Goal: Obtain resource: Download file/media

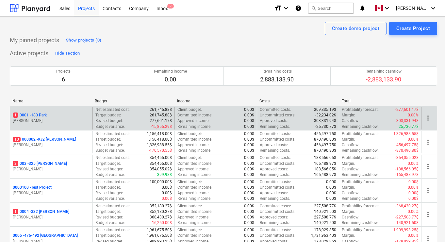
click at [42, 115] on p "1 0001 - 180 Park" at bounding box center [30, 115] width 34 height 6
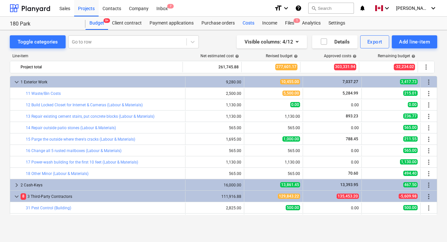
click at [251, 21] on div "Costs" at bounding box center [249, 23] width 20 height 13
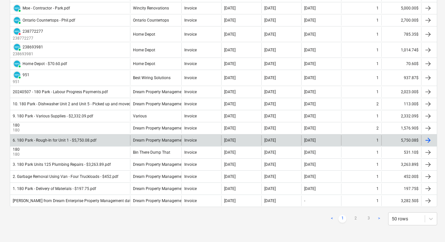
scroll to position [559, 0]
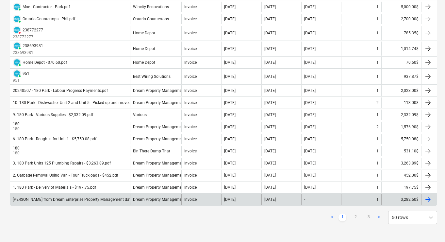
click at [429, 200] on div at bounding box center [428, 199] width 8 height 8
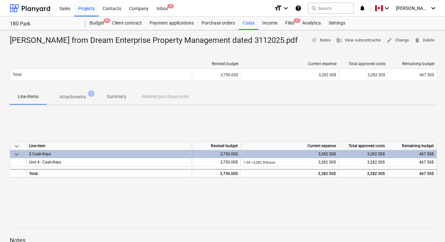
click at [77, 96] on p "Attachments" at bounding box center [72, 96] width 26 height 7
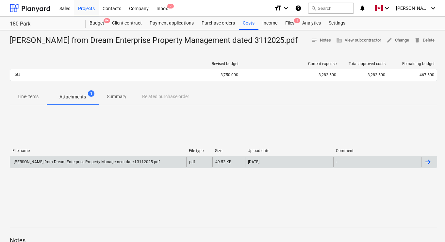
click at [430, 159] on div at bounding box center [428, 162] width 8 height 8
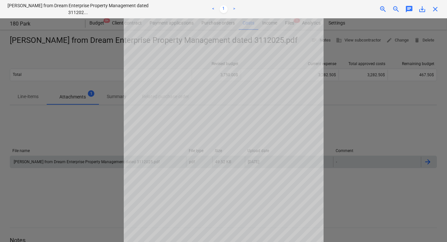
click at [437, 8] on span "close" at bounding box center [435, 9] width 8 height 8
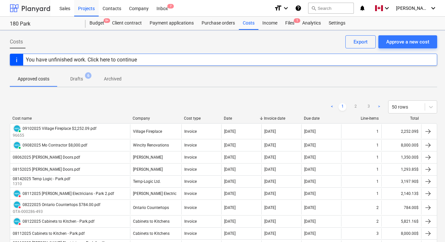
scroll to position [559, 0]
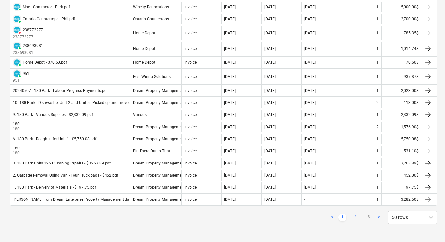
click at [354, 216] on link "2" at bounding box center [355, 217] width 8 height 8
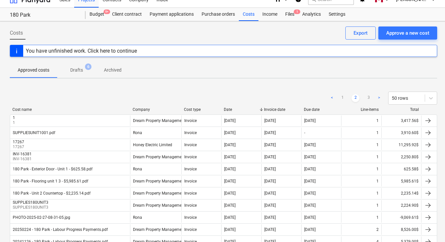
scroll to position [0, 0]
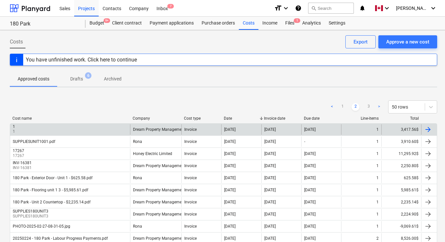
click at [428, 127] on div at bounding box center [428, 129] width 8 height 8
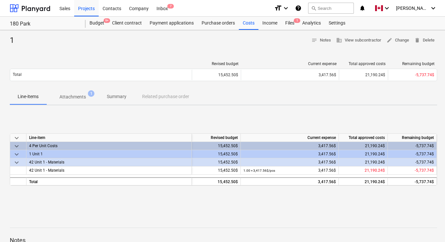
click at [77, 94] on p "Attachments" at bounding box center [72, 96] width 26 height 7
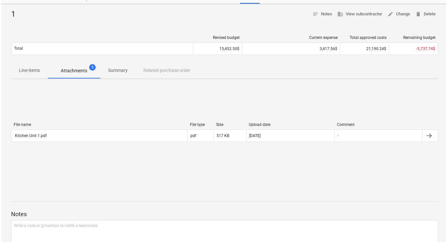
scroll to position [69, 0]
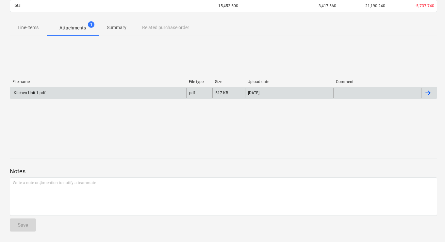
click at [427, 93] on div at bounding box center [428, 93] width 8 height 8
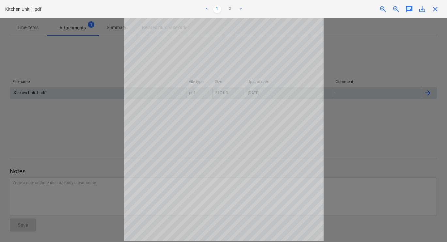
scroll to position [0, 0]
click at [229, 8] on link "2" at bounding box center [230, 9] width 8 height 8
click at [422, 10] on span "save_alt" at bounding box center [422, 9] width 8 height 8
click at [436, 10] on span "close" at bounding box center [435, 9] width 8 height 8
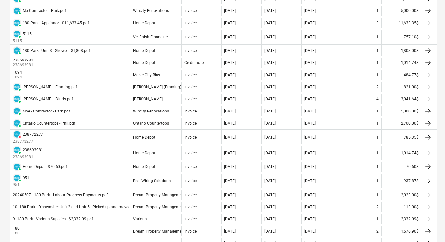
scroll to position [559, 0]
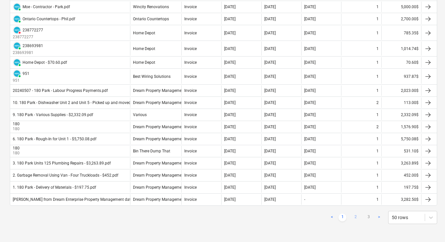
click at [355, 216] on link "2" at bounding box center [355, 217] width 8 height 8
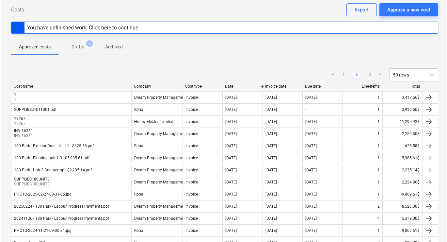
scroll to position [0, 0]
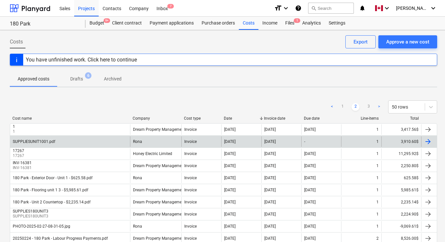
click at [429, 141] on div at bounding box center [428, 142] width 8 height 8
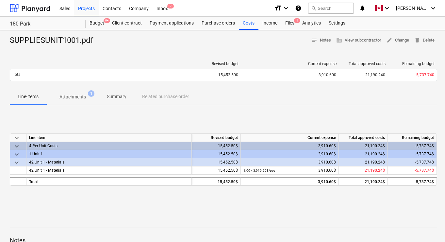
click at [75, 97] on p "Attachments" at bounding box center [72, 96] width 26 height 7
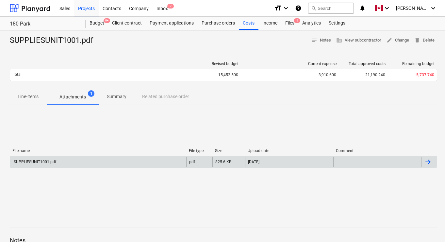
click at [427, 160] on div at bounding box center [428, 162] width 8 height 8
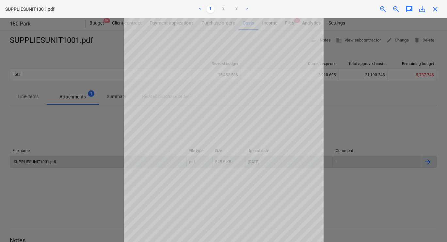
click at [421, 8] on span "save_alt" at bounding box center [422, 9] width 8 height 8
click at [90, 136] on div at bounding box center [223, 129] width 447 height 223
click at [434, 8] on span "close" at bounding box center [435, 9] width 8 height 8
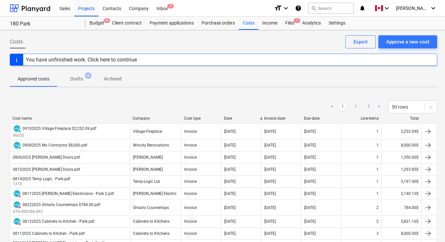
click at [355, 106] on link "2" at bounding box center [355, 107] width 8 height 8
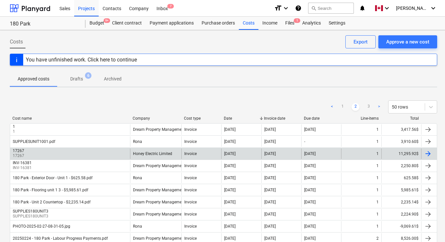
click at [428, 153] on div at bounding box center [428, 154] width 8 height 8
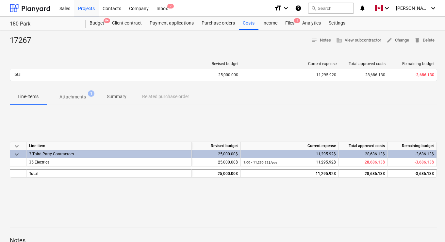
click at [73, 98] on p "Attachments" at bounding box center [72, 96] width 26 height 7
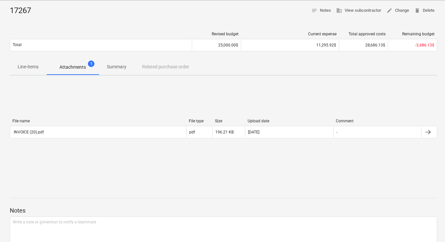
scroll to position [40, 0]
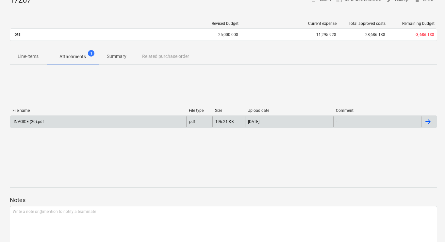
click at [428, 122] on div at bounding box center [428, 122] width 8 height 8
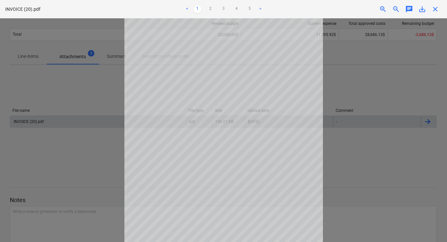
click at [423, 9] on span "save_alt" at bounding box center [422, 9] width 8 height 8
click at [434, 10] on span "close" at bounding box center [435, 9] width 8 height 8
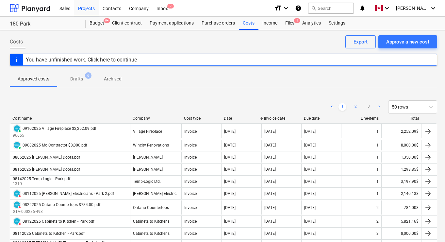
click at [356, 107] on link "2" at bounding box center [355, 107] width 8 height 8
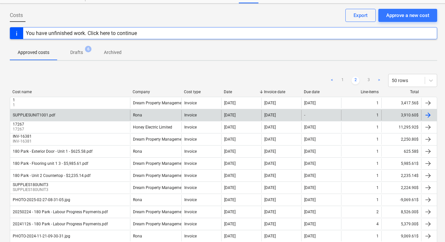
scroll to position [28, 0]
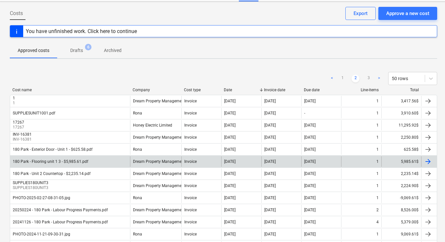
click at [428, 160] on div at bounding box center [428, 161] width 8 height 8
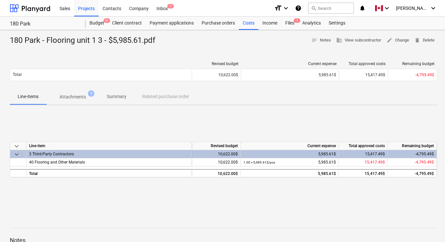
click at [76, 98] on p "Attachments" at bounding box center [72, 96] width 26 height 7
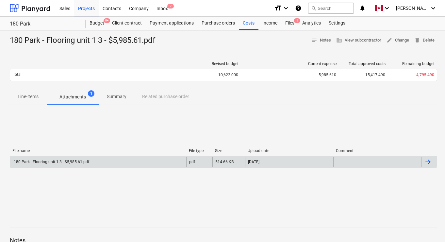
click at [428, 163] on div at bounding box center [428, 162] width 8 height 8
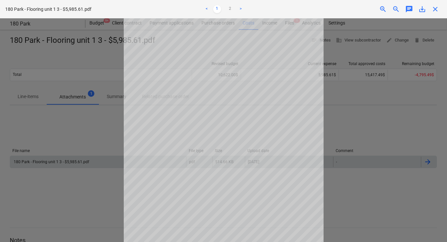
click at [425, 8] on span "save_alt" at bounding box center [422, 9] width 8 height 8
click at [163, 9] on ul "< 1 2 >" at bounding box center [224, 9] width 146 height 8
click at [436, 7] on span "close" at bounding box center [435, 9] width 8 height 8
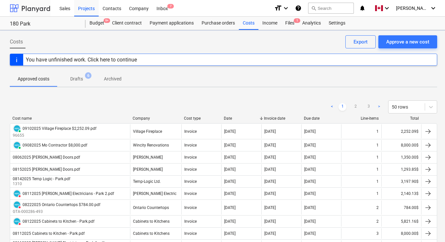
scroll to position [28, 0]
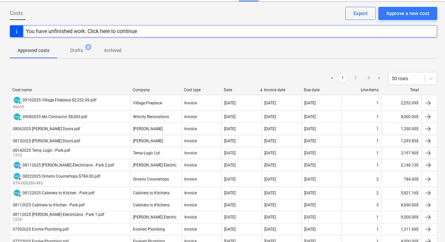
click at [357, 76] on link "2" at bounding box center [355, 78] width 8 height 8
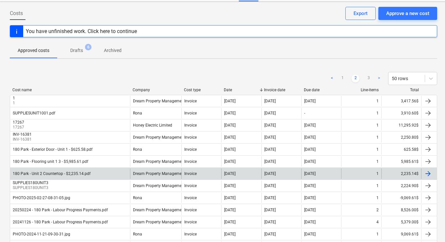
click at [428, 174] on div at bounding box center [428, 174] width 8 height 8
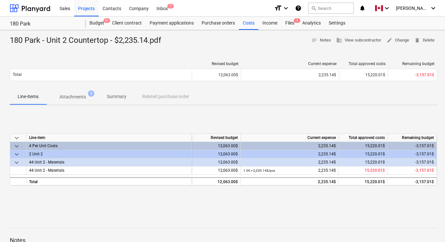
click at [63, 104] on button "Attachments 1" at bounding box center [72, 97] width 53 height 16
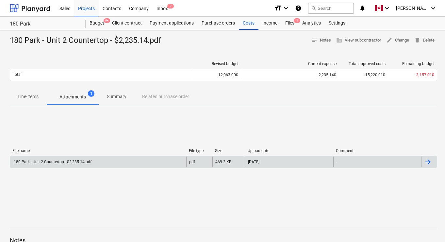
click at [429, 160] on div at bounding box center [428, 162] width 8 height 8
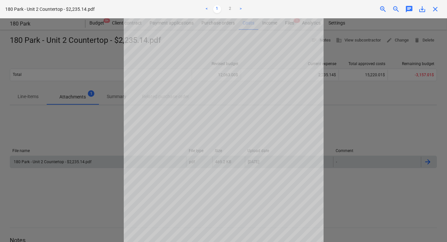
click at [422, 8] on span "save_alt" at bounding box center [422, 9] width 8 height 8
click at [435, 8] on span "close" at bounding box center [435, 9] width 8 height 8
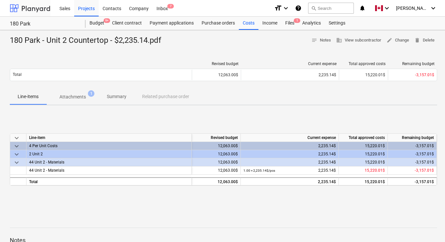
scroll to position [28, 0]
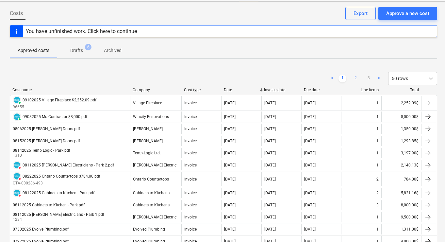
click at [358, 75] on link "2" at bounding box center [355, 78] width 8 height 8
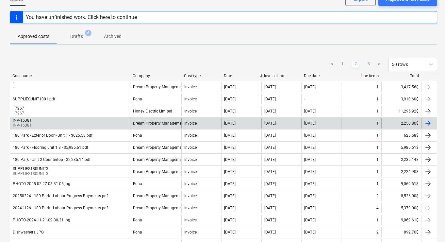
scroll to position [54, 0]
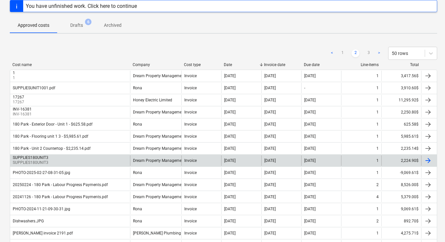
click at [430, 159] on div at bounding box center [428, 160] width 8 height 8
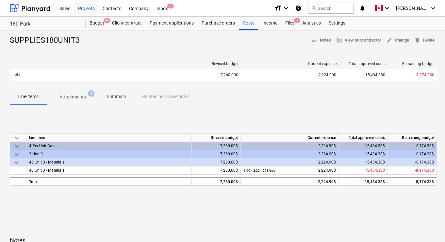
click at [73, 96] on p "Attachments" at bounding box center [72, 96] width 26 height 7
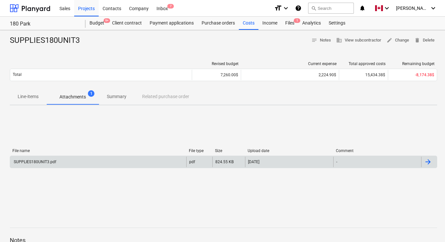
click at [425, 161] on div at bounding box center [428, 162] width 8 height 8
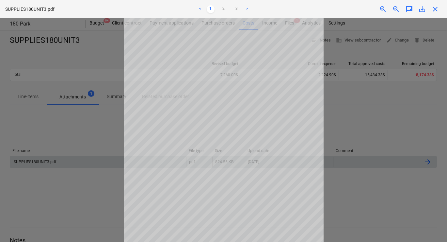
click at [420, 10] on span "save_alt" at bounding box center [422, 9] width 8 height 8
click at [183, 5] on ul "< 1 2 3 >" at bounding box center [224, 9] width 146 height 8
click at [438, 9] on span "close" at bounding box center [435, 9] width 8 height 8
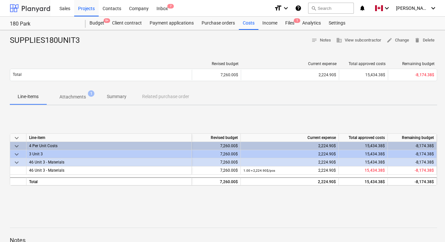
scroll to position [54, 0]
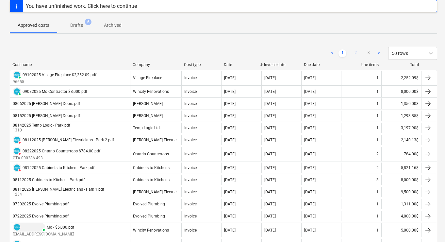
click at [354, 53] on link "2" at bounding box center [355, 53] width 8 height 8
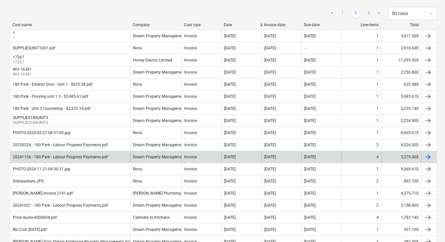
scroll to position [95, 0]
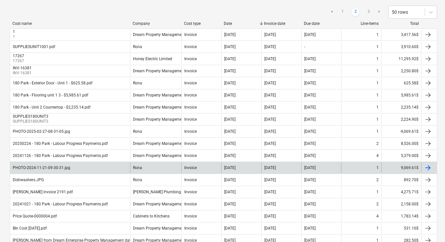
click at [430, 168] on div at bounding box center [428, 168] width 8 height 8
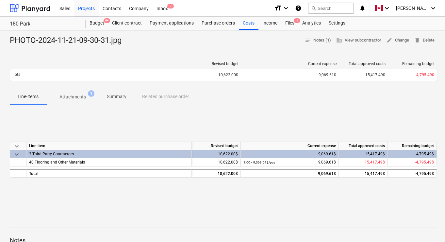
click at [77, 98] on p "Attachments" at bounding box center [72, 96] width 26 height 7
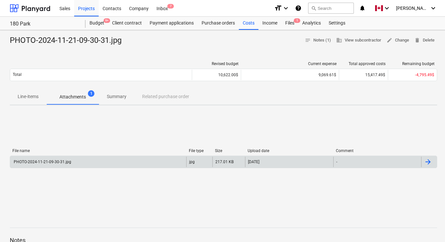
click at [426, 161] on div at bounding box center [428, 162] width 8 height 8
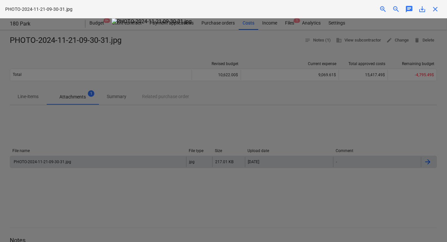
click at [424, 7] on span "save_alt" at bounding box center [422, 9] width 8 height 8
click at [317, 24] on img at bounding box center [224, 21] width 224 height 6
click at [435, 13] on div "PHOTO-2024-11-21-09-30-31.jpg zoom_in zoom_out chat 0 save_alt close" at bounding box center [223, 9] width 447 height 18
click at [435, 8] on span "close" at bounding box center [435, 9] width 8 height 8
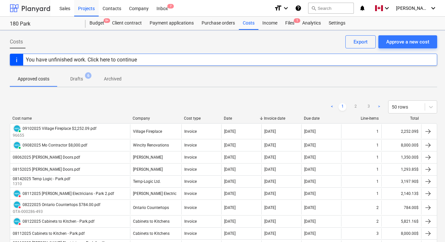
scroll to position [95, 0]
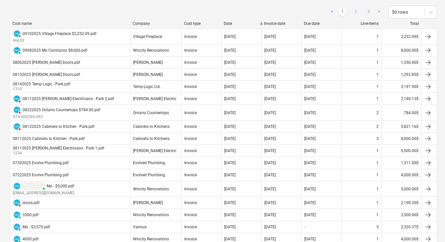
click at [354, 11] on link "2" at bounding box center [355, 12] width 8 height 8
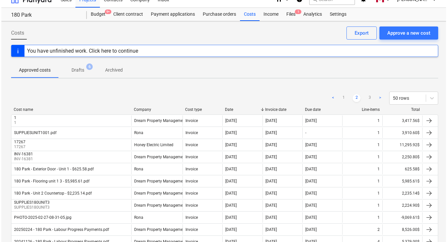
scroll to position [0, 0]
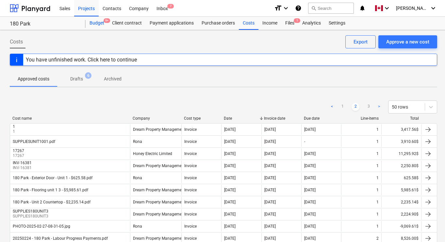
click at [96, 22] on div "Budget 9+" at bounding box center [97, 23] width 23 height 13
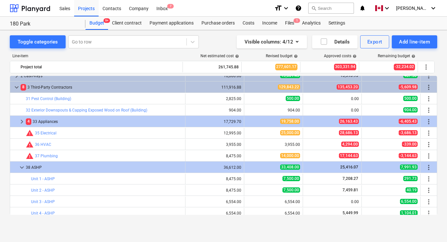
scroll to position [106, 0]
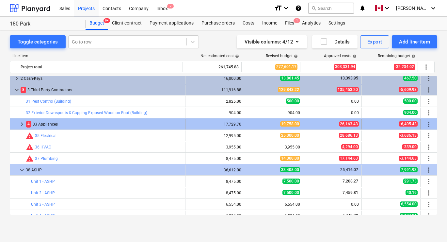
click at [19, 124] on span "keyboard_arrow_right" at bounding box center [22, 124] width 8 height 8
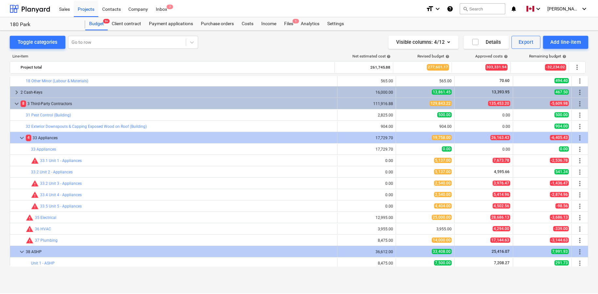
scroll to position [98, 0]
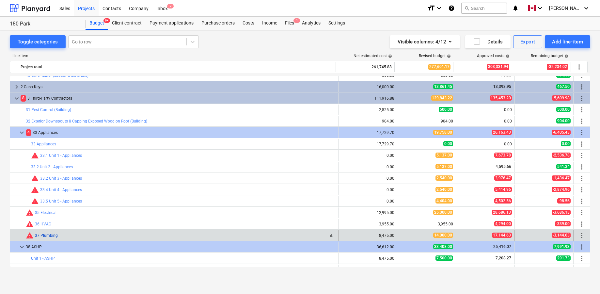
click at [42, 237] on link "37 Plumbing" at bounding box center [46, 235] width 23 height 5
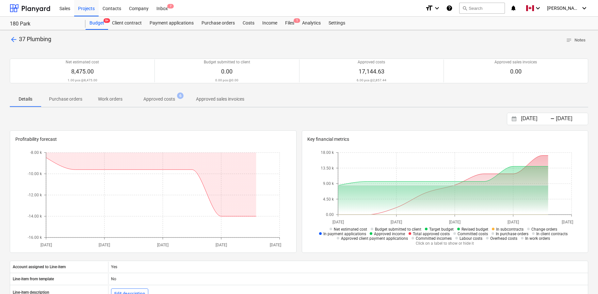
click at [165, 102] on p "Approved costs" at bounding box center [159, 99] width 32 height 7
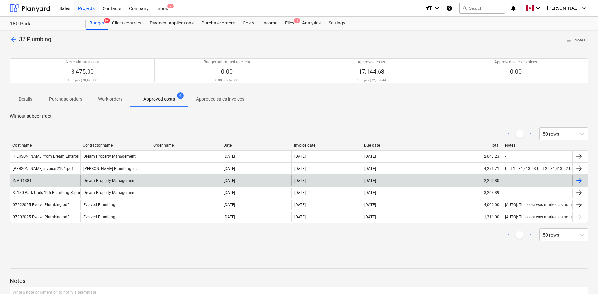
click at [447, 179] on div at bounding box center [579, 181] width 8 height 8
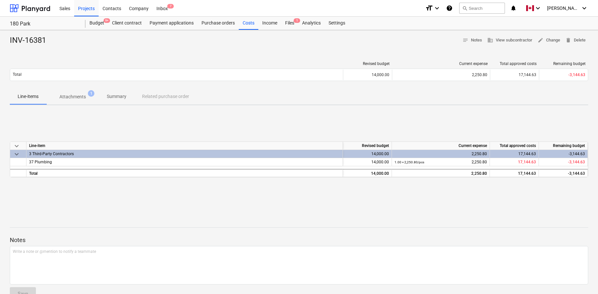
click at [73, 97] on p "Attachments" at bounding box center [72, 96] width 26 height 7
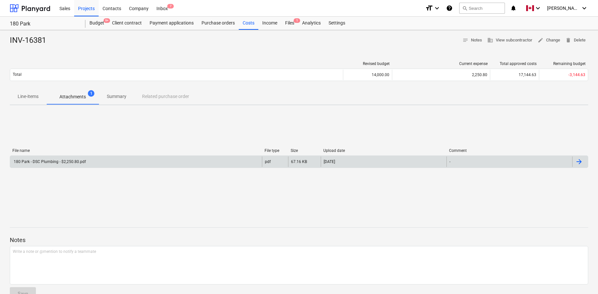
click at [447, 161] on div at bounding box center [579, 162] width 8 height 8
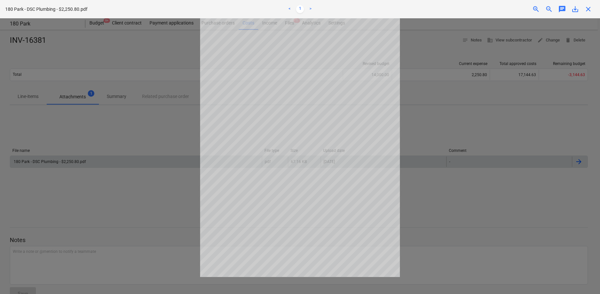
click at [447, 10] on span "save_alt" at bounding box center [576, 9] width 8 height 8
click at [447, 9] on span "close" at bounding box center [589, 9] width 8 height 8
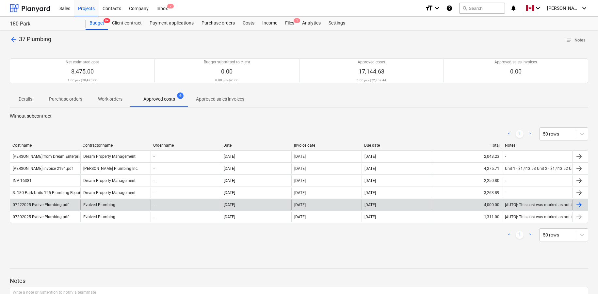
click at [447, 203] on div at bounding box center [579, 205] width 8 height 8
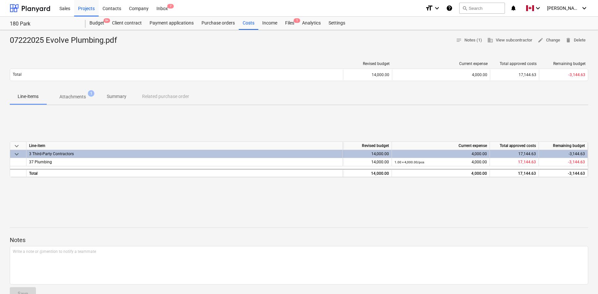
click at [81, 95] on p "Attachments" at bounding box center [72, 96] width 26 height 7
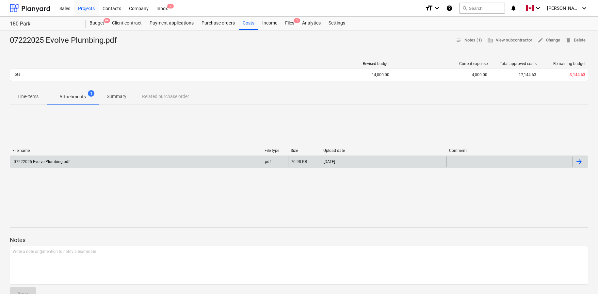
click at [447, 162] on div at bounding box center [579, 162] width 8 height 8
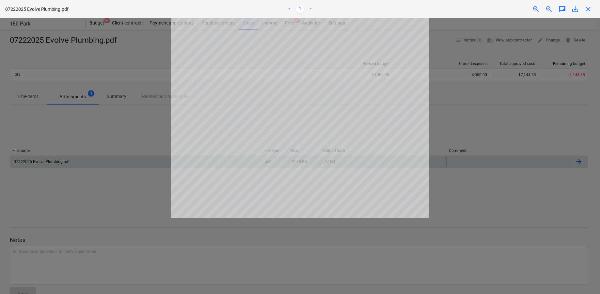
click at [310, 7] on link ">" at bounding box center [311, 9] width 8 height 8
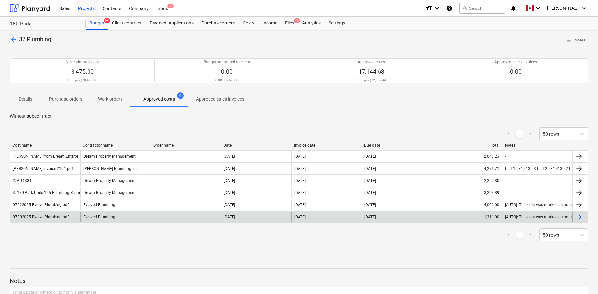
click at [447, 216] on div at bounding box center [580, 217] width 16 height 10
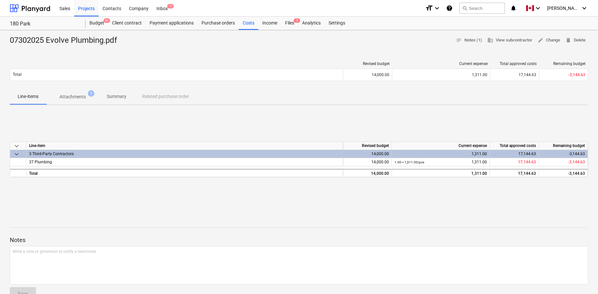
click at [85, 94] on p "Attachments" at bounding box center [72, 96] width 26 height 7
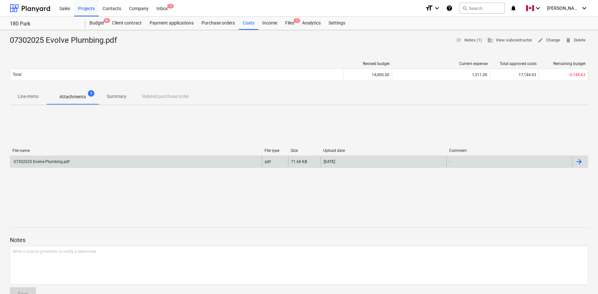
click at [447, 161] on div at bounding box center [579, 162] width 8 height 8
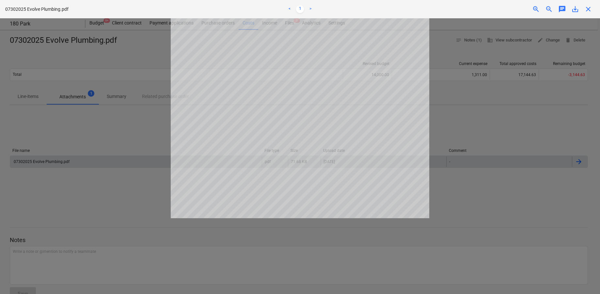
click at [311, 8] on link ">" at bounding box center [311, 9] width 8 height 8
click at [291, 8] on link "<" at bounding box center [290, 9] width 8 height 8
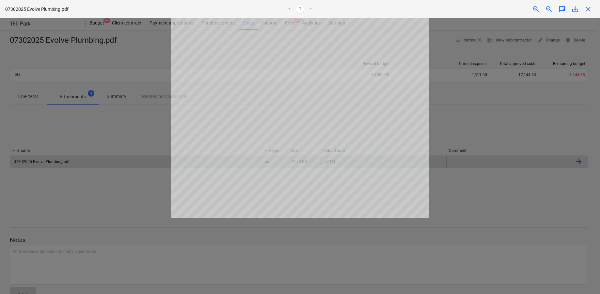
click at [309, 7] on link ">" at bounding box center [311, 9] width 8 height 8
click at [447, 10] on span "close" at bounding box center [589, 9] width 8 height 8
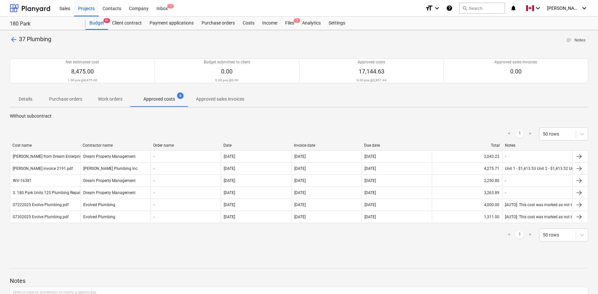
click at [13, 38] on span "arrow_back" at bounding box center [14, 40] width 8 height 8
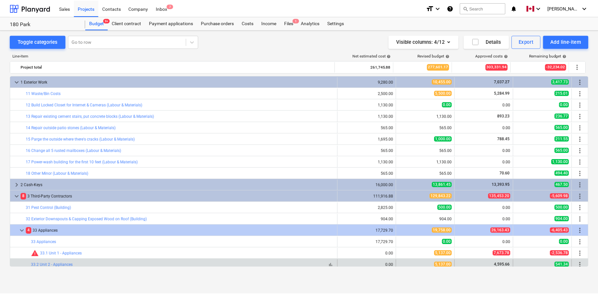
scroll to position [98, 0]
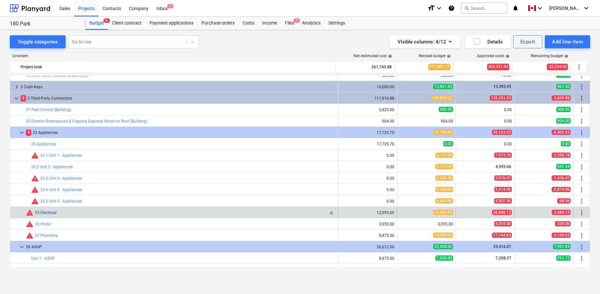
click at [52, 213] on link "35 Electrical" at bounding box center [46, 212] width 22 height 5
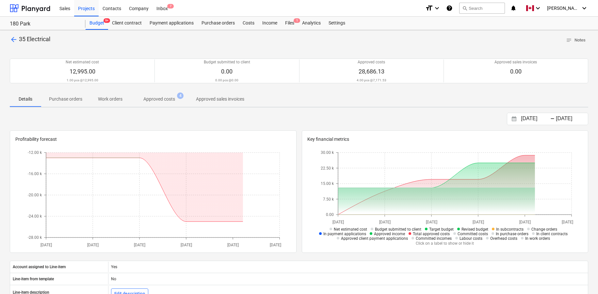
click at [154, 98] on p "Approved costs" at bounding box center [159, 99] width 32 height 7
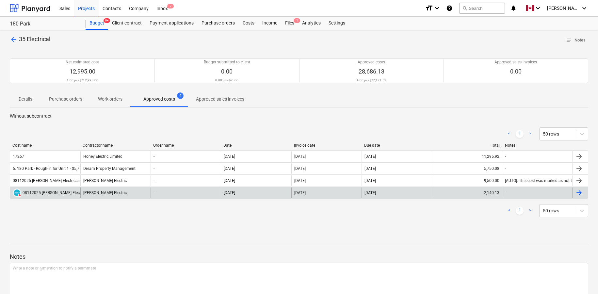
click at [447, 194] on div at bounding box center [579, 193] width 8 height 8
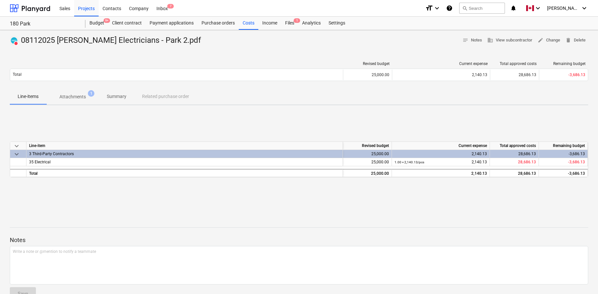
click at [67, 96] on p "Attachments" at bounding box center [72, 96] width 26 height 7
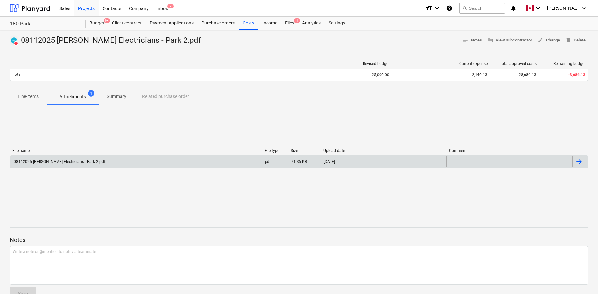
click at [447, 165] on div at bounding box center [580, 161] width 16 height 10
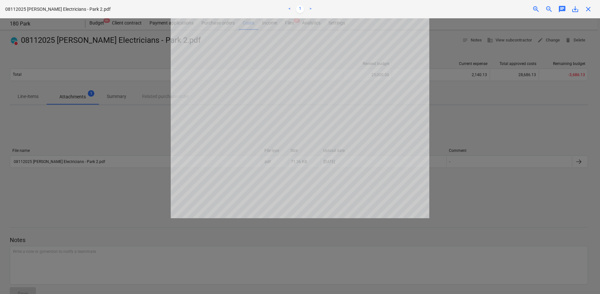
click at [311, 8] on link ">" at bounding box center [311, 9] width 8 height 8
click at [447, 13] on span "close" at bounding box center [589, 9] width 8 height 8
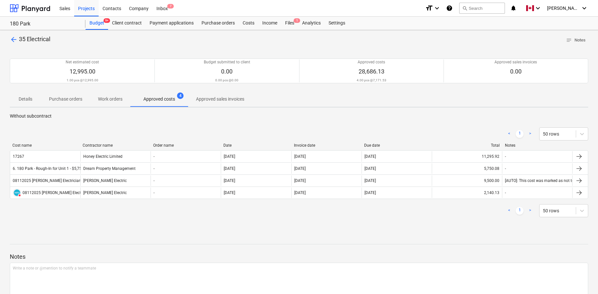
click at [13, 41] on span "arrow_back" at bounding box center [14, 40] width 8 height 8
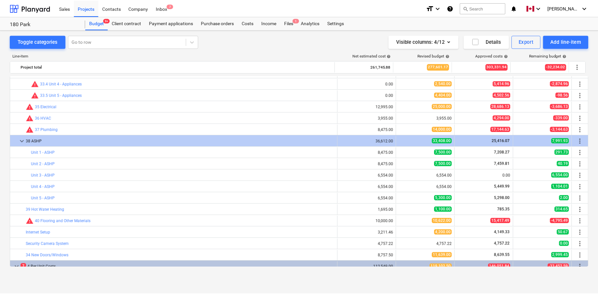
scroll to position [214, 0]
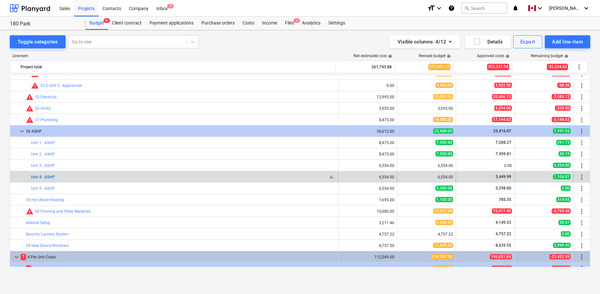
click at [48, 177] on link "Unit 4 - ASHP" at bounding box center [43, 177] width 24 height 5
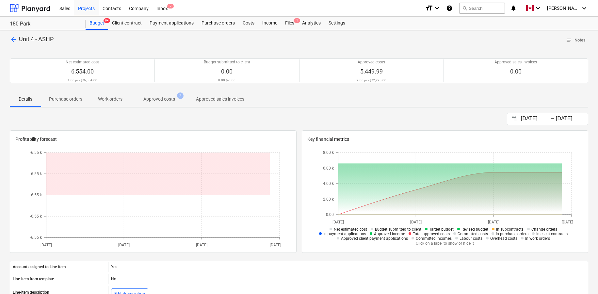
click at [167, 100] on p "Approved costs" at bounding box center [159, 99] width 32 height 7
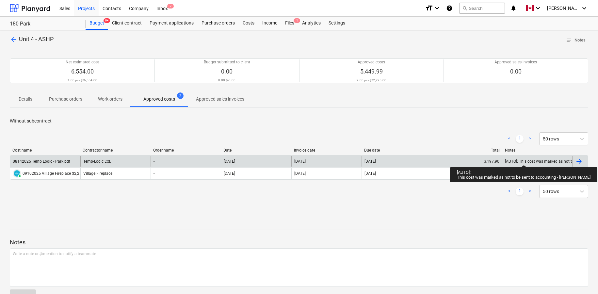
click at [447, 159] on div "[AUTO]: This cost was marked as not to be sent to accounting - [PERSON_NAME]" at bounding box center [575, 161] width 141 height 5
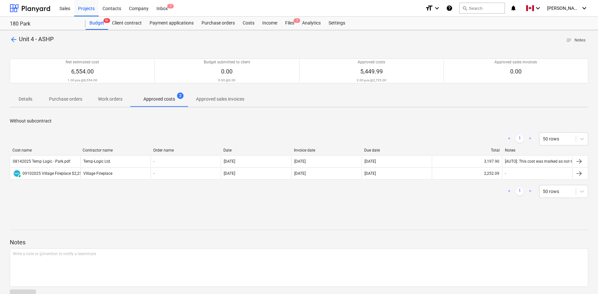
click at [447, 197] on div "< 1 > 50 rows" at bounding box center [299, 191] width 578 height 13
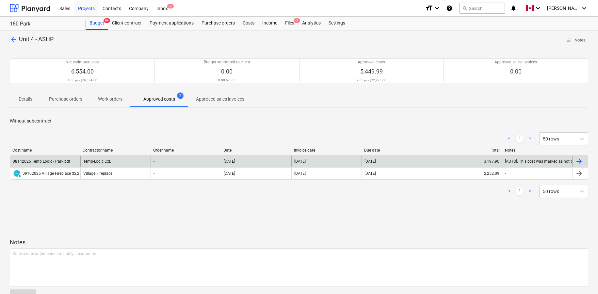
click at [447, 160] on div at bounding box center [580, 161] width 16 height 10
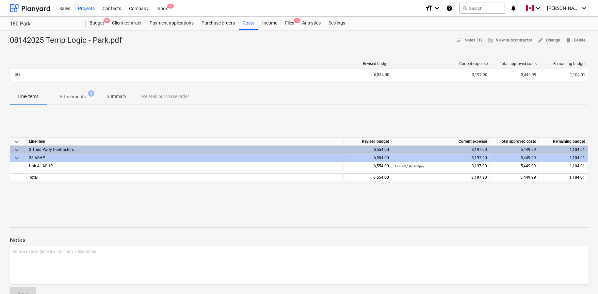
click at [75, 92] on span "Attachments 1" at bounding box center [72, 97] width 53 height 12
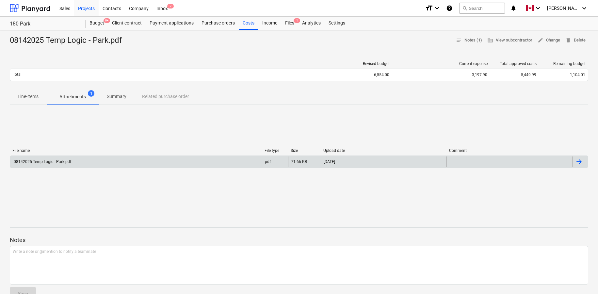
click at [447, 164] on div at bounding box center [579, 162] width 8 height 8
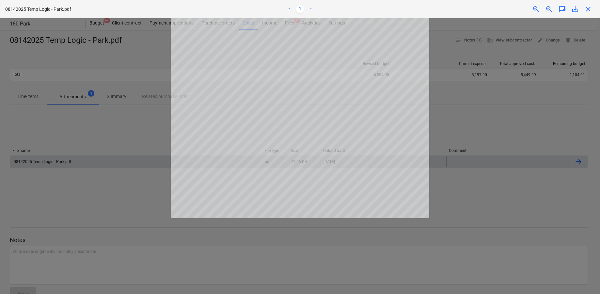
click at [311, 8] on link ">" at bounding box center [311, 9] width 8 height 8
click at [287, 7] on link "<" at bounding box center [290, 9] width 8 height 8
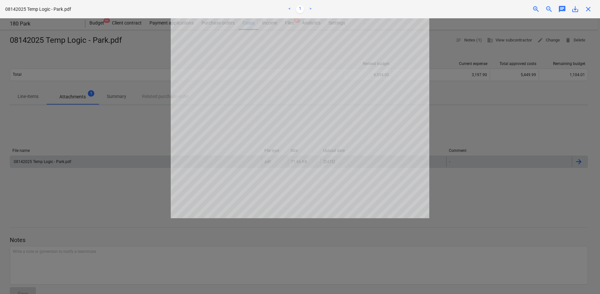
click at [287, 7] on link "<" at bounding box center [290, 9] width 8 height 8
click at [447, 10] on span "close" at bounding box center [589, 9] width 8 height 8
